Goal: Check status: Check status

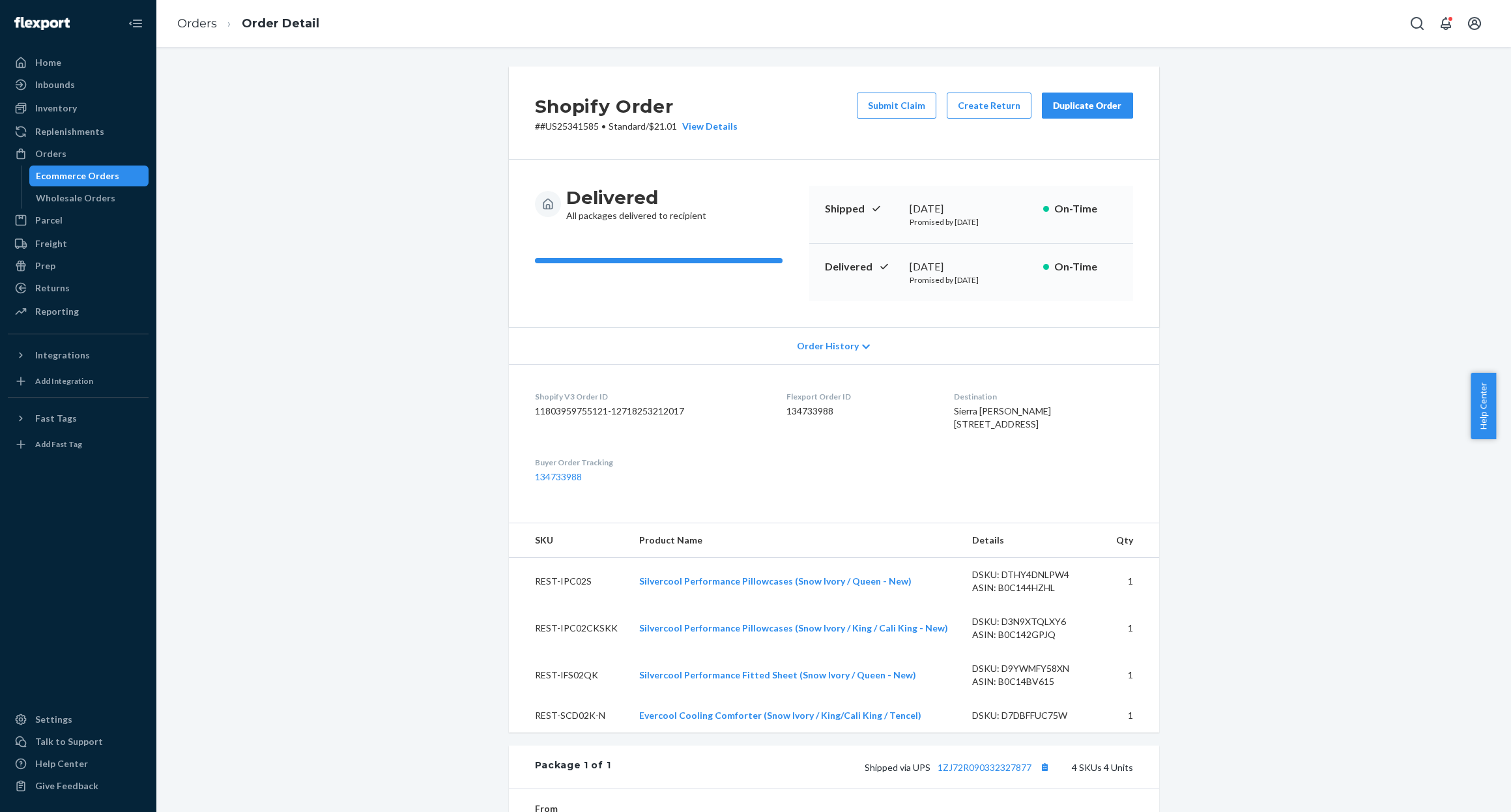
click at [36, 174] on div "Ecommerce Orders" at bounding box center [77, 176] width 84 height 13
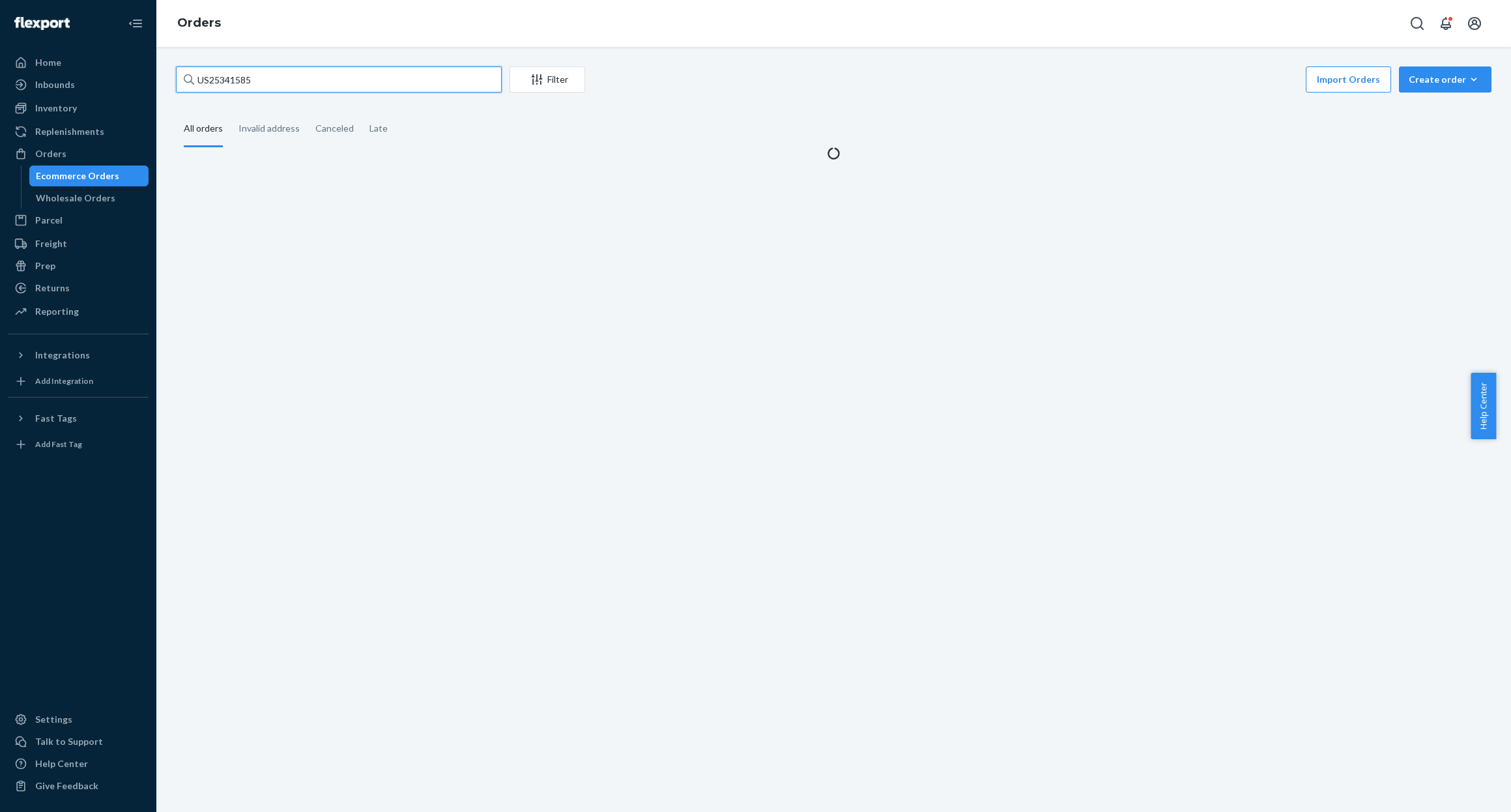
click at [286, 79] on input "US25341585" at bounding box center [338, 79] width 326 height 26
paste input "[PERSON_NAME]"
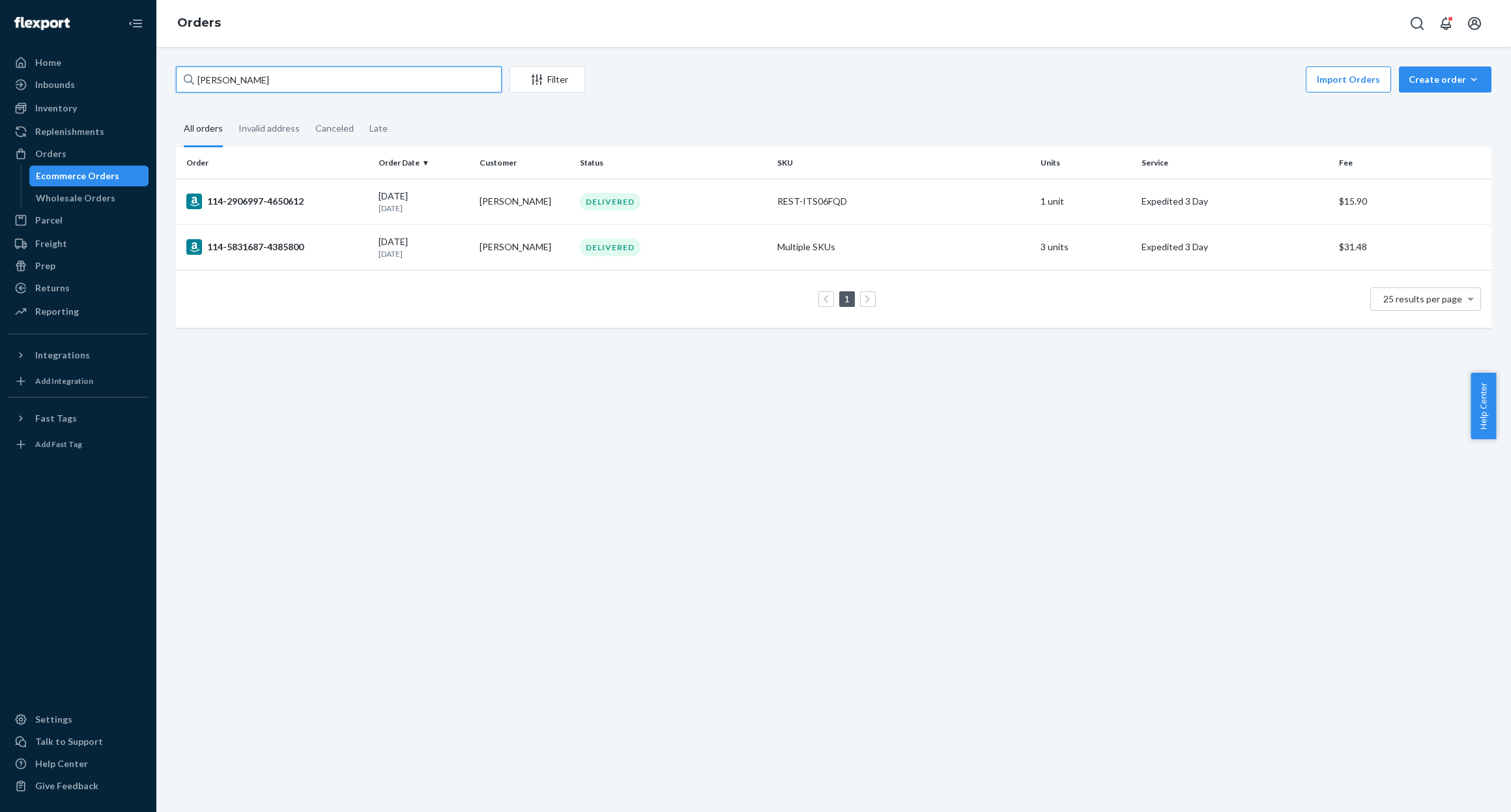
type input "[PERSON_NAME]"
click at [266, 248] on div "114-5831687-4385800" at bounding box center [277, 247] width 182 height 15
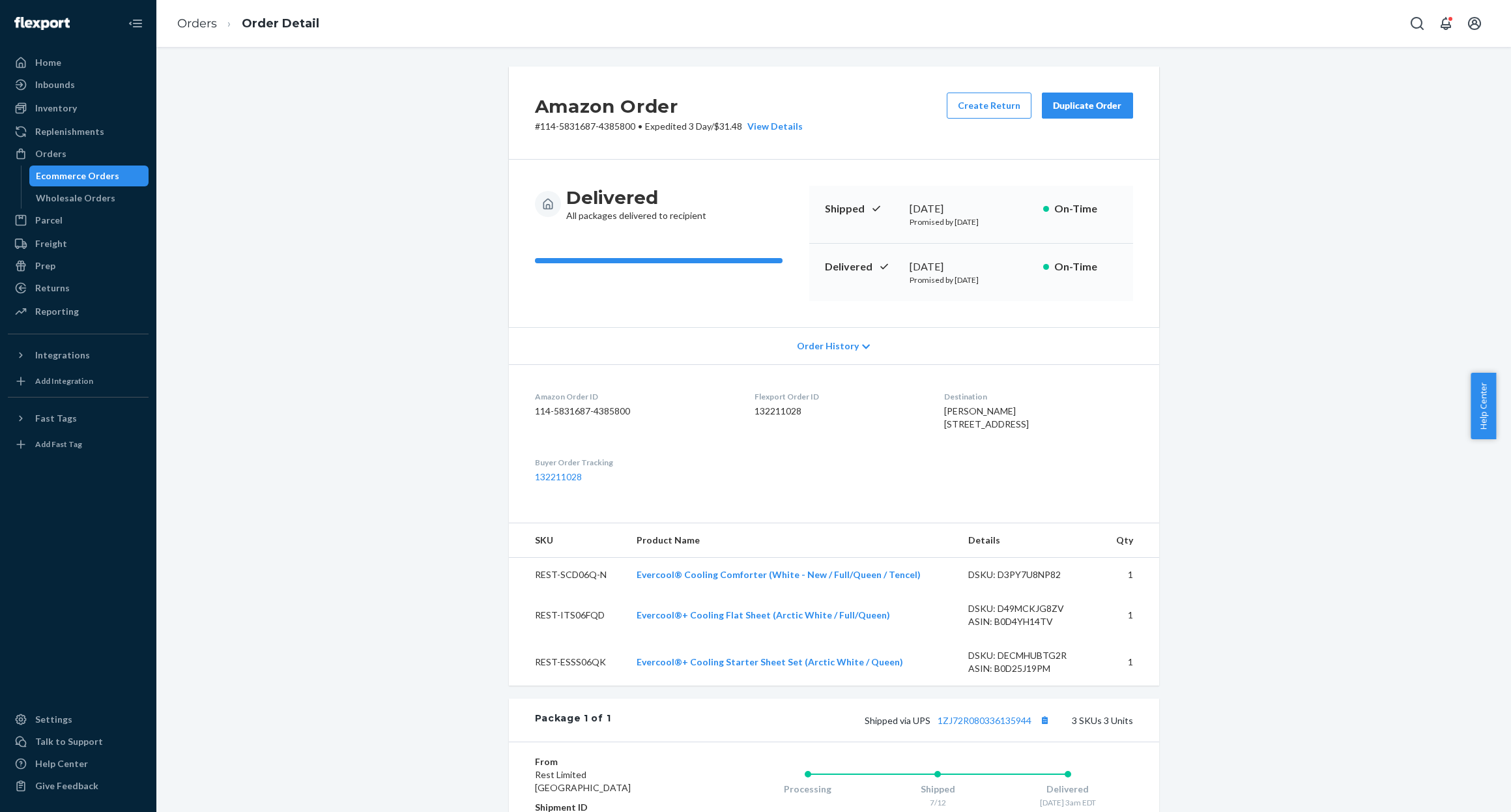
click at [555, 405] on dd "114-5831687-4385800" at bounding box center [635, 411] width 200 height 13
copy dd "114-5831687-4385800"
drag, startPoint x: 627, startPoint y: 123, endPoint x: 534, endPoint y: 129, distance: 93.2
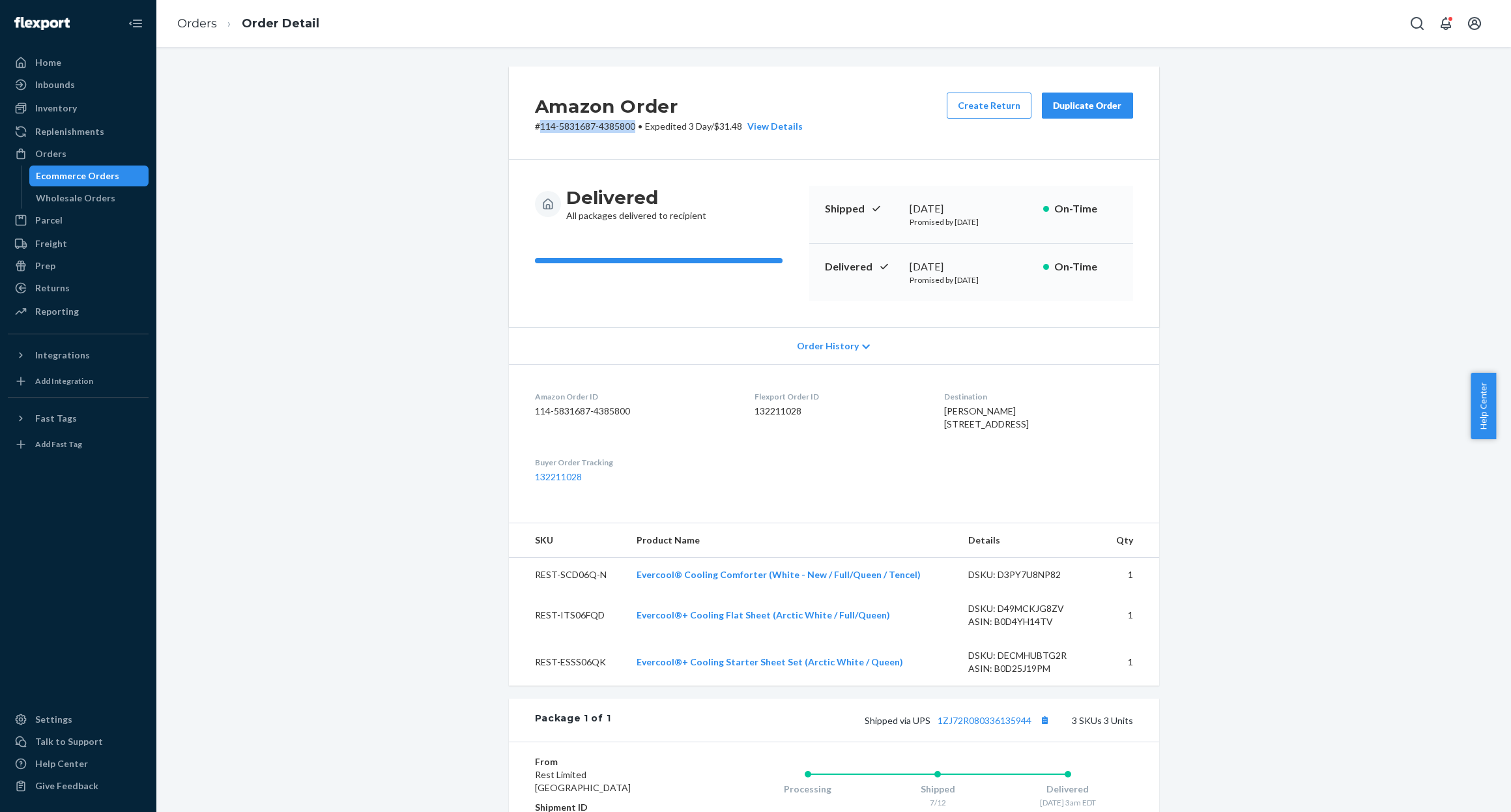
click at [535, 129] on p "# 114-5831687-4385800 • Expedited 3 Day / $31.48 View Details" at bounding box center [669, 126] width 268 height 13
copy p "114-5831687-4385800"
drag, startPoint x: 982, startPoint y: 415, endPoint x: 920, endPoint y: 415, distance: 62.0
click at [920, 415] on dl "Amazon Order ID 114-5831687-4385800 Flexport Order ID 132211028 Destination [PE…" at bounding box center [834, 437] width 650 height 146
copy span "[PERSON_NAME]"
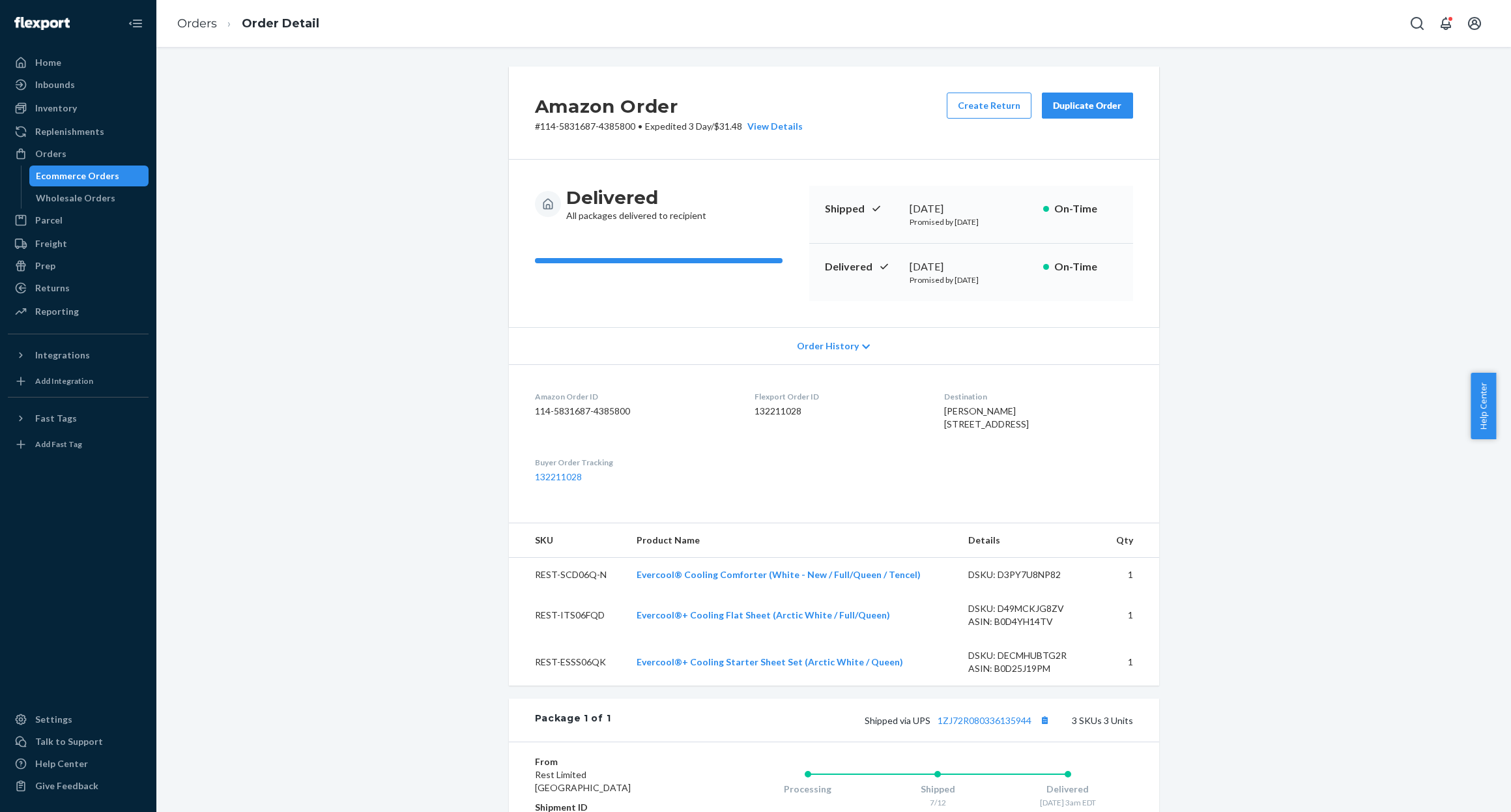
click at [1296, 489] on div "Amazon Order # 114-5831687-4385800 • Expedited 3 Day / $31.48 View Details Crea…" at bounding box center [833, 570] width 1335 height 1007
click at [571, 129] on p "# 114-5831687-4385800 • Expedited 3 Day / $31.48 View Details" at bounding box center [669, 126] width 268 height 13
drag, startPoint x: 626, startPoint y: 124, endPoint x: 532, endPoint y: 127, distance: 94.0
click at [535, 127] on p "# 114-5831687-4385800 • Expedited 3 Day / $31.48 View Details" at bounding box center [669, 126] width 268 height 13
copy p "114-5831687-4385800"
